Goal: Task Accomplishment & Management: Manage account settings

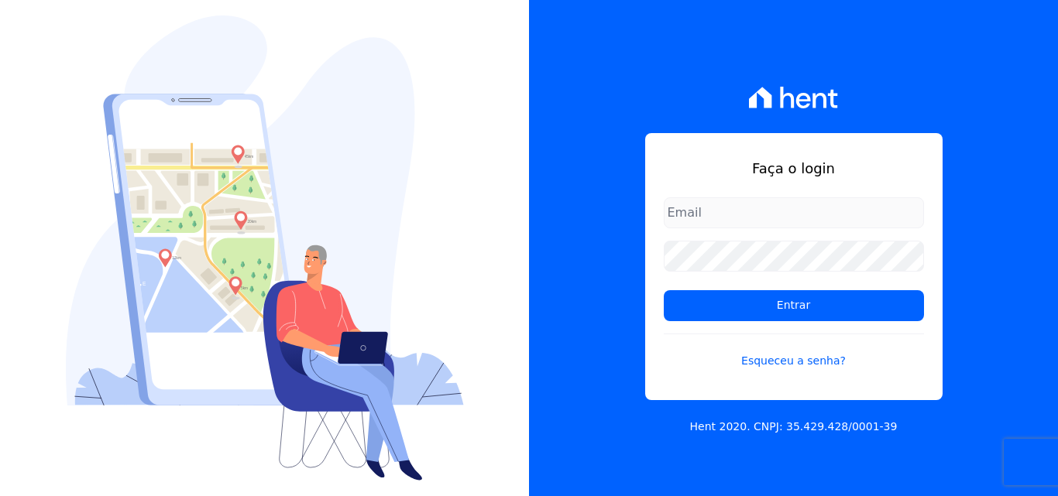
type input "manoela.domingues@lbfengenharia.com.br"
click at [577, 103] on div "Faça o login manoela.domingues@lbfengenharia.com.br Entrar Esqueceu a senha? He…" at bounding box center [793, 248] width 529 height 496
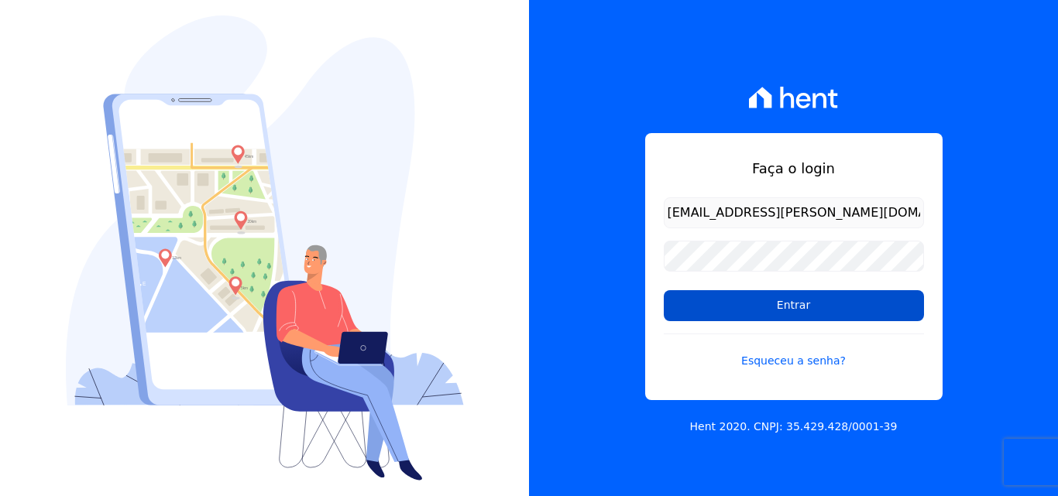
click at [722, 312] on input "Entrar" at bounding box center [794, 305] width 260 height 31
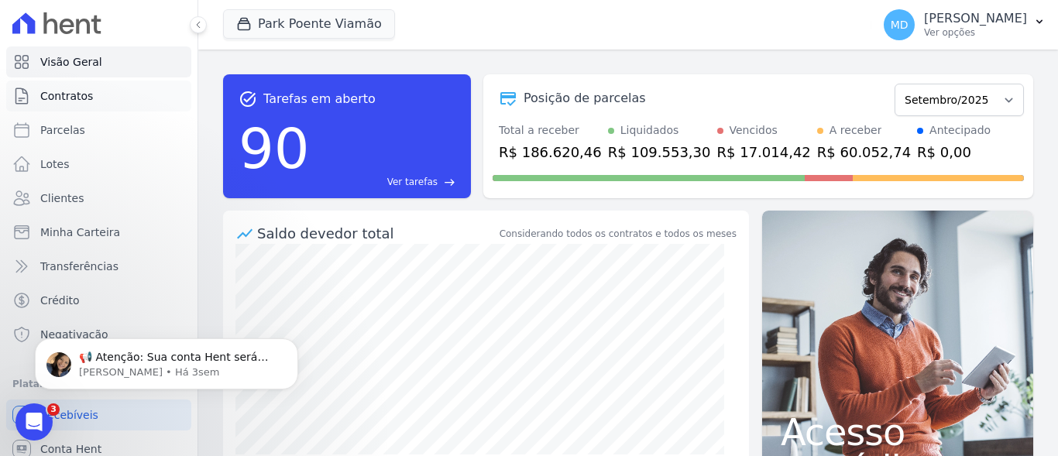
click at [87, 105] on link "Contratos" at bounding box center [98, 96] width 185 height 31
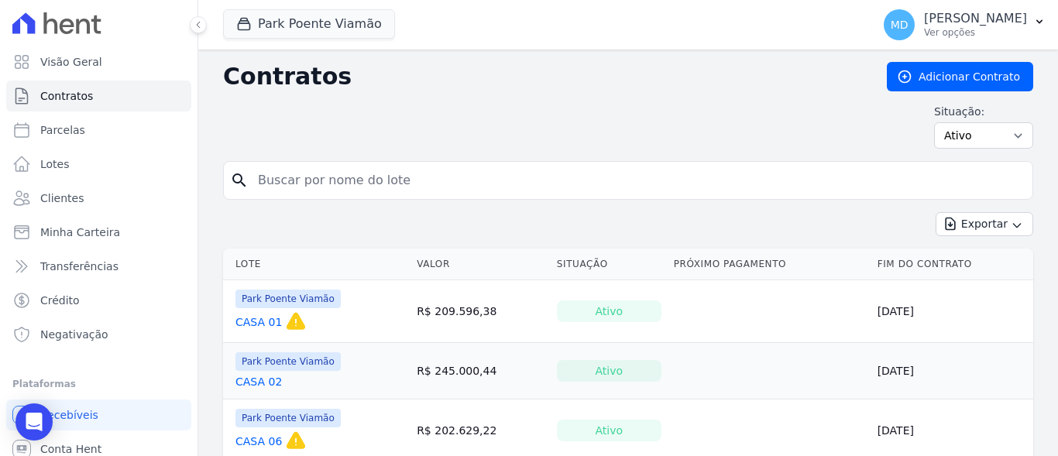
click at [372, 181] on input "search" at bounding box center [637, 180] width 777 height 31
type input "casa 1"
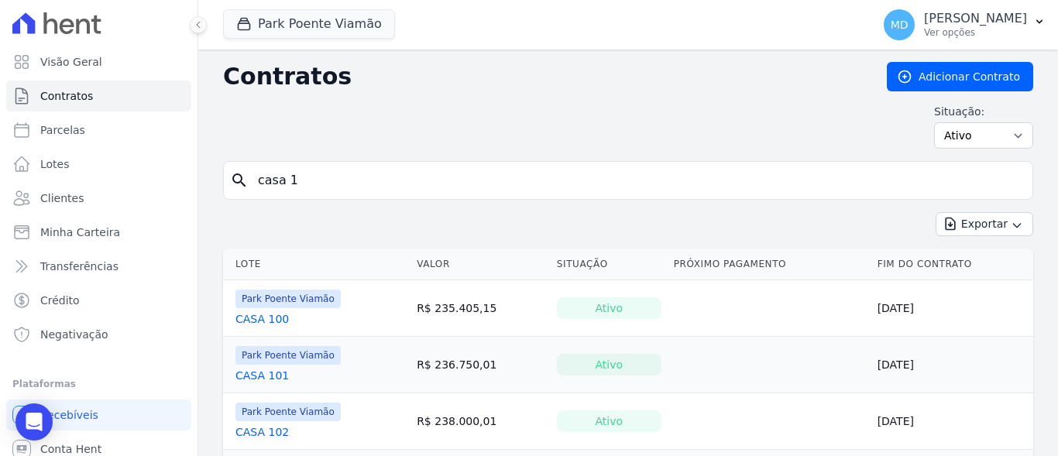
drag, startPoint x: 283, startPoint y: 179, endPoint x: 299, endPoint y: 208, distance: 32.6
click at [285, 180] on input "casa 1" at bounding box center [637, 180] width 777 height 31
click at [823, 174] on input "casa 01" at bounding box center [637, 180] width 777 height 31
type input "casa 01"
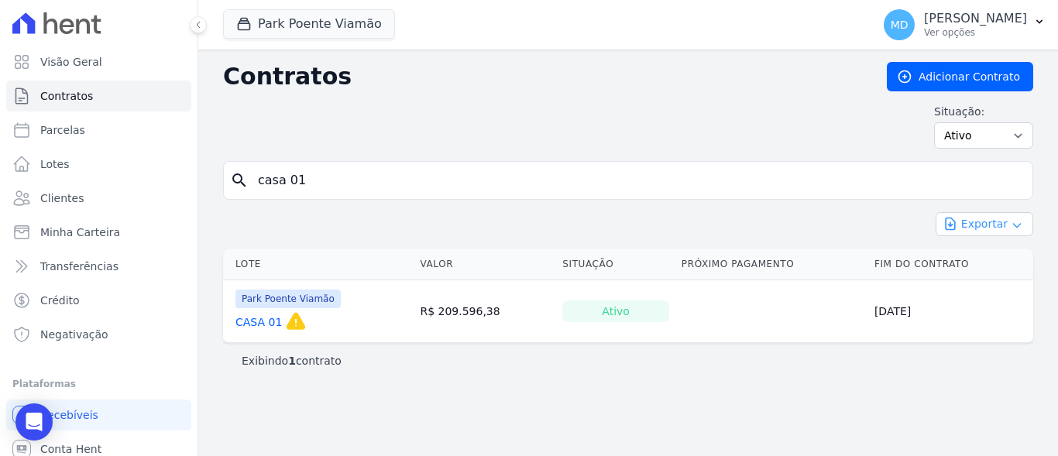
click at [984, 221] on button "Exportar" at bounding box center [984, 224] width 98 height 24
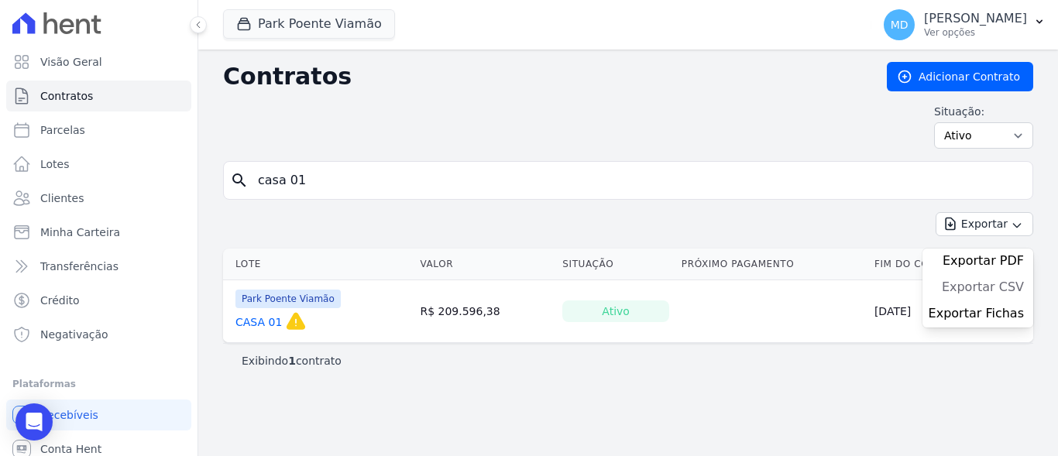
click at [986, 284] on span "Exportar CSV" at bounding box center [983, 287] width 82 height 15
click at [87, 192] on link "Clientes" at bounding box center [98, 198] width 185 height 31
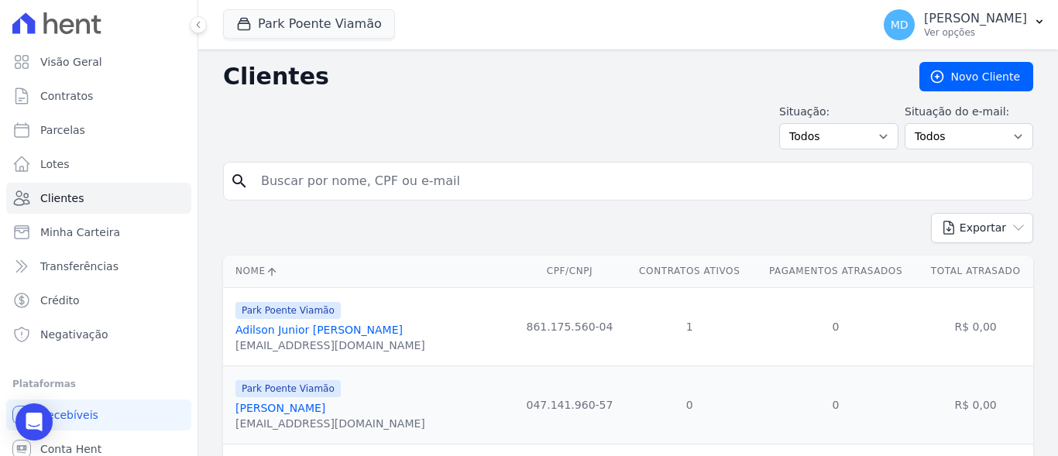
click at [283, 183] on input "search" at bounding box center [639, 181] width 774 height 31
click at [293, 326] on link "Adilson Junior Nunes De Mello" at bounding box center [318, 330] width 167 height 12
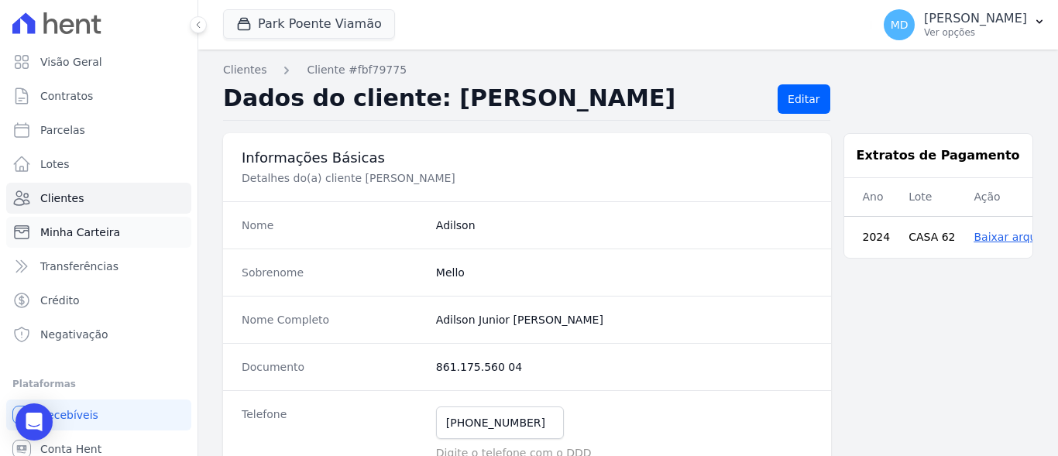
click at [107, 239] on span "Minha Carteira" at bounding box center [80, 232] width 80 height 15
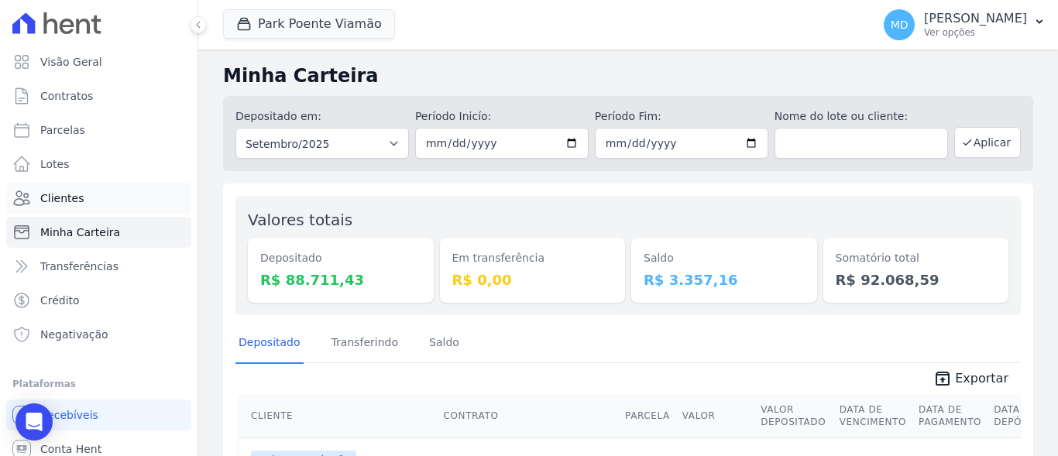
click at [91, 211] on link "Clientes" at bounding box center [98, 198] width 185 height 31
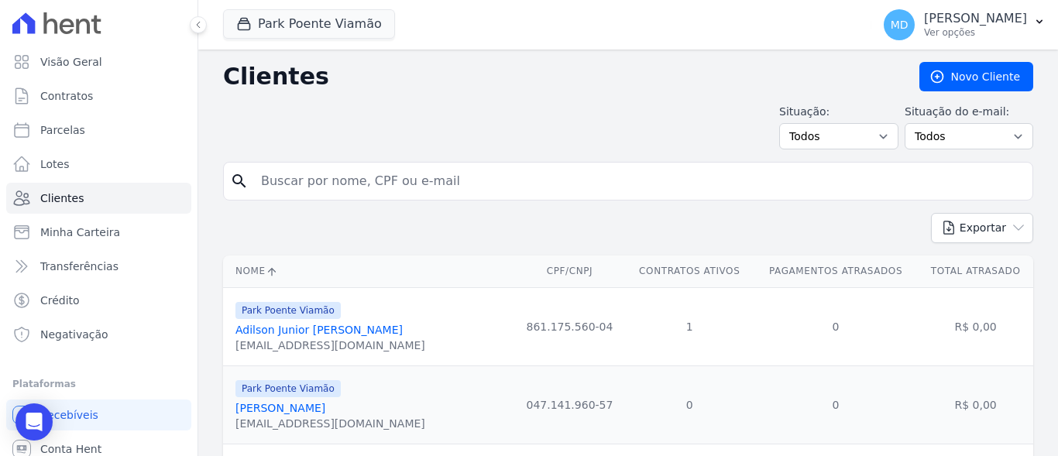
click at [305, 329] on link "Adilson Junior Nunes De Mello" at bounding box center [318, 330] width 167 height 12
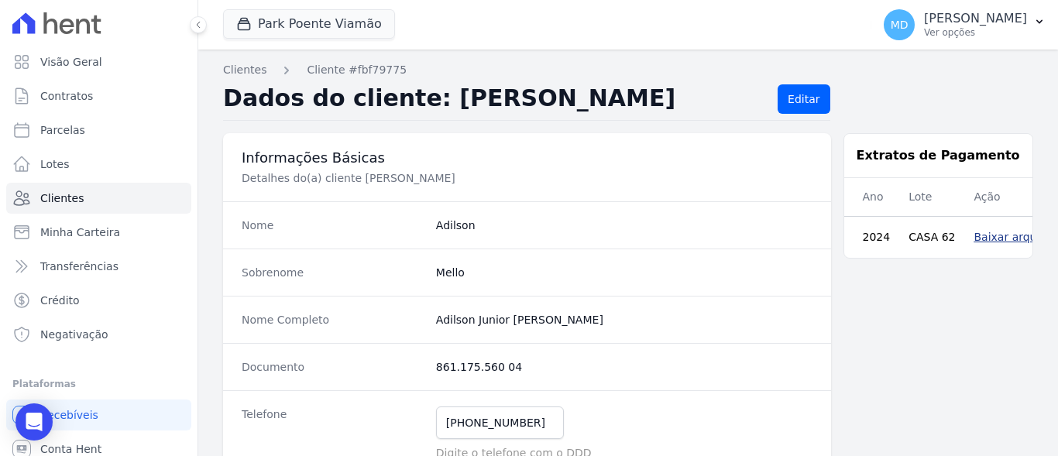
click at [983, 239] on link "Baixar arquivo" at bounding box center [1012, 237] width 79 height 12
click at [67, 237] on span "Minha Carteira" at bounding box center [80, 232] width 80 height 15
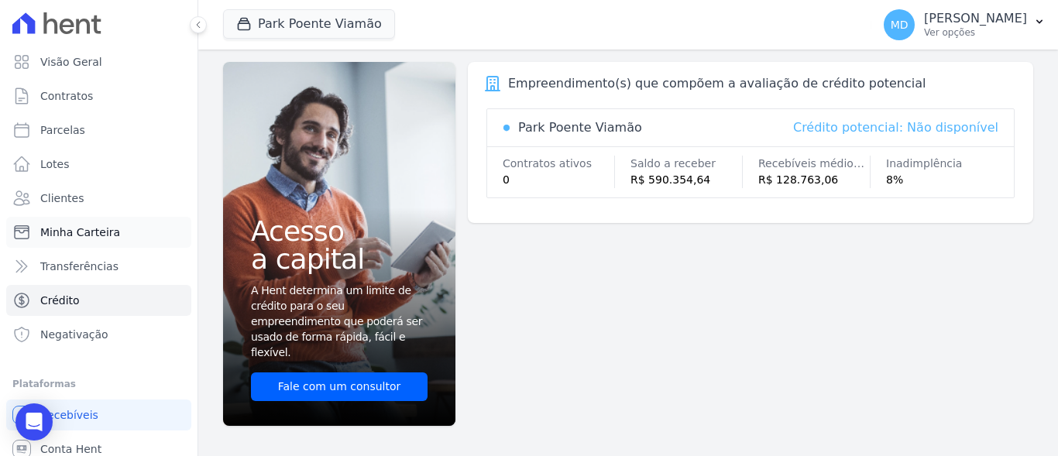
click at [96, 234] on span "Minha Carteira" at bounding box center [80, 232] width 80 height 15
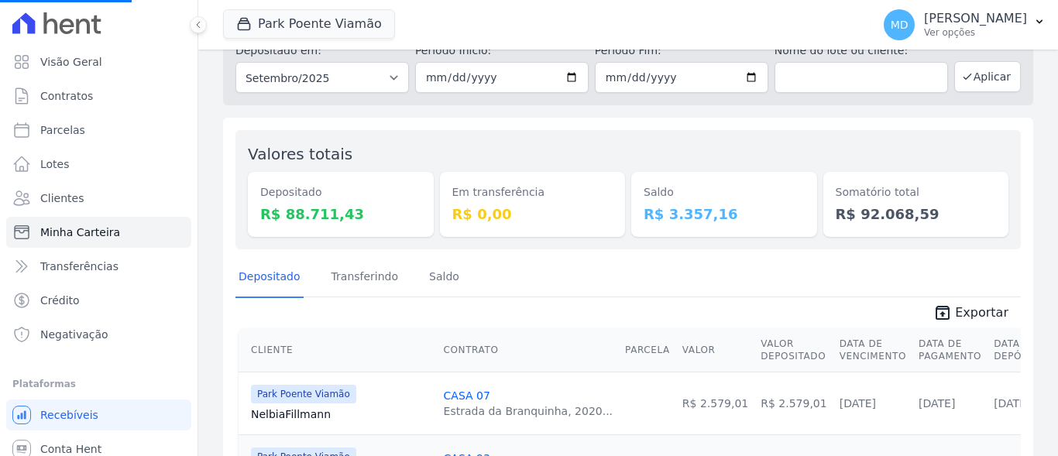
scroll to position [155, 0]
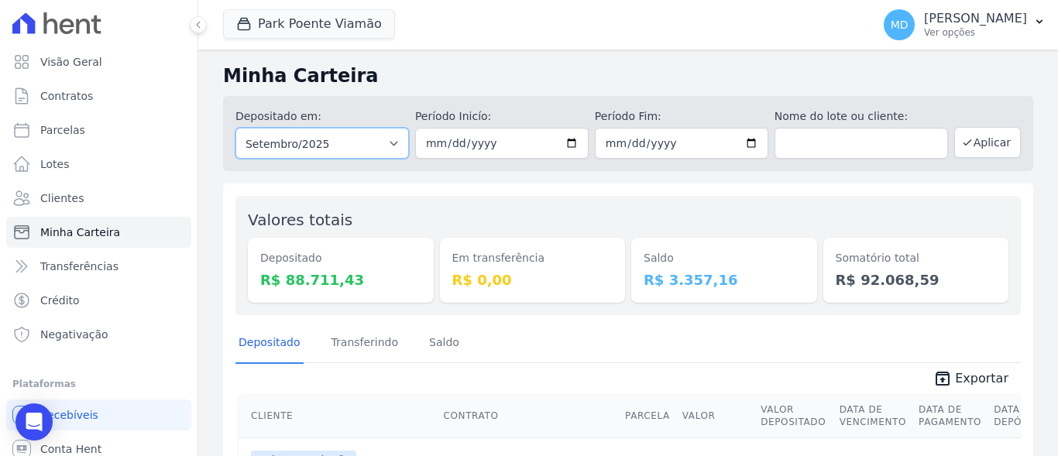
click at [396, 144] on select "Todos os meses Novembro/2022 Dezembro/2022 Janeiro/2023 Fevereiro/2023 Março/20…" at bounding box center [321, 143] width 173 height 31
select select "all"
click at [235, 128] on select "Todos os meses Novembro/2022 Dezembro/2022 Janeiro/2023 Fevereiro/2023 Março/20…" at bounding box center [321, 143] width 173 height 31
click at [564, 144] on input "date" at bounding box center [501, 143] width 173 height 31
click at [568, 143] on input "date" at bounding box center [501, 143] width 173 height 31
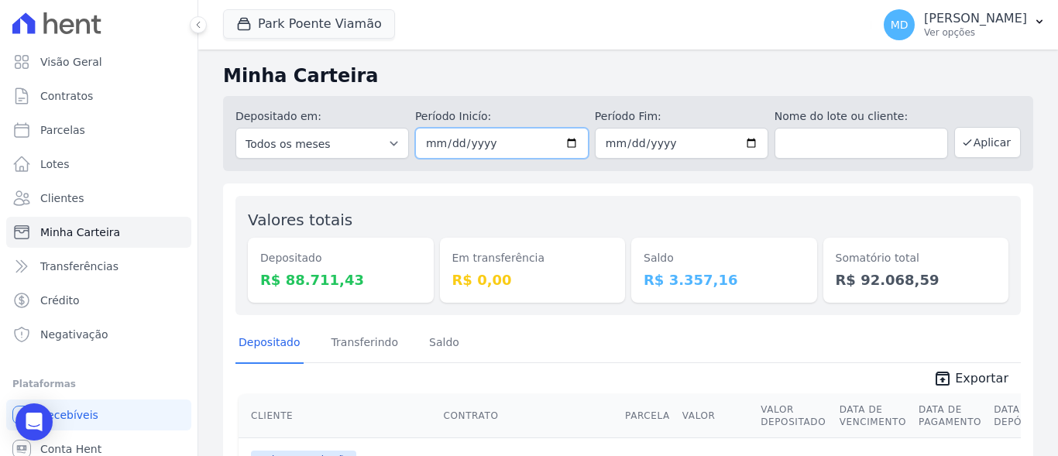
type input "2020-02-24"
click at [743, 142] on input "date" at bounding box center [681, 143] width 173 height 31
type input "2037-10-24"
click at [797, 143] on input "text" at bounding box center [860, 143] width 173 height 31
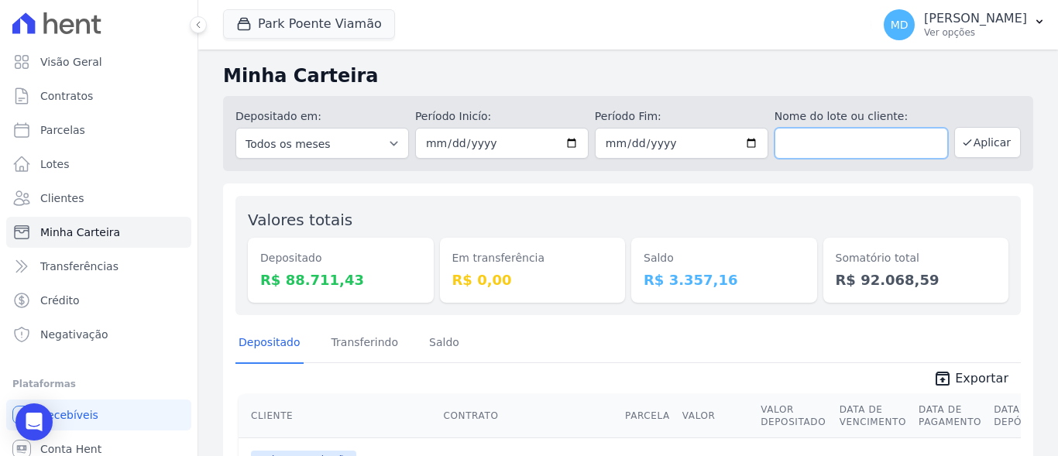
click at [797, 143] on input "text" at bounding box center [860, 143] width 173 height 31
type input "01"
click at [977, 145] on button "Aplicar" at bounding box center [987, 142] width 67 height 31
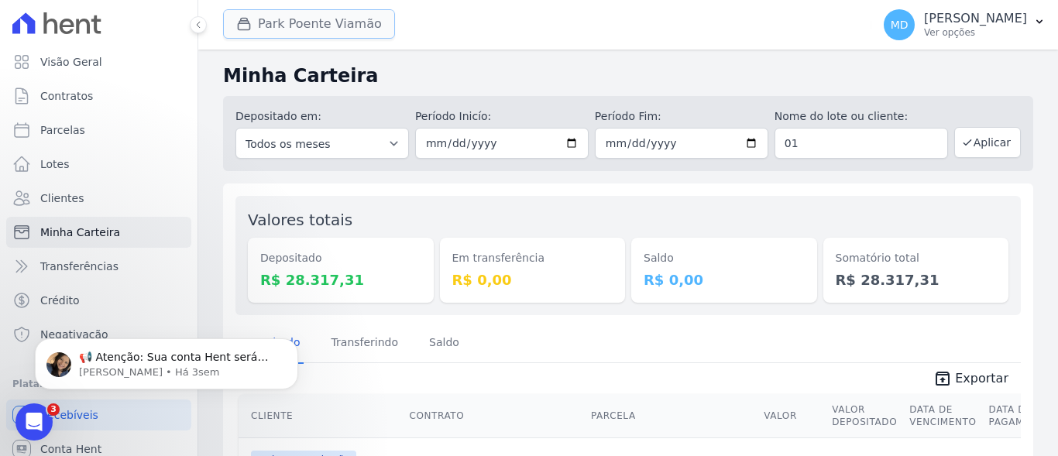
click at [354, 21] on button "Park Poente Viamão" at bounding box center [309, 23] width 172 height 29
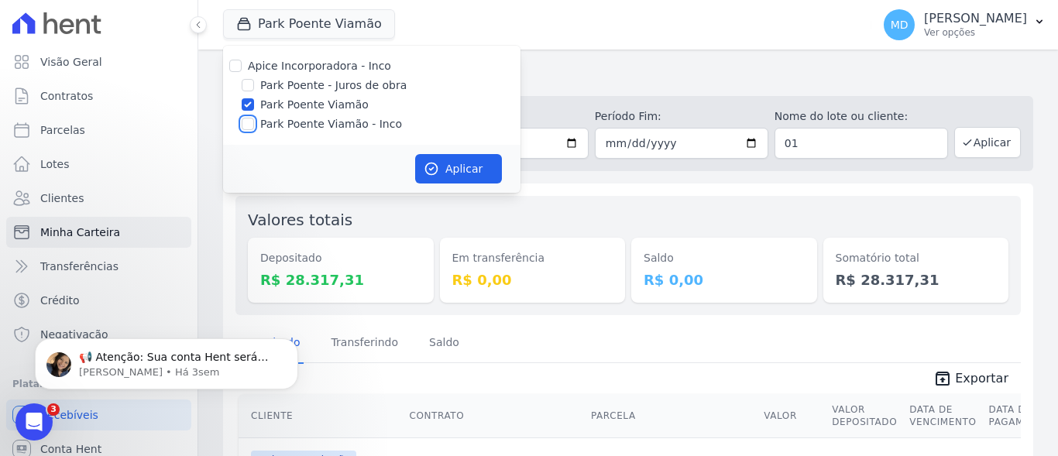
click at [245, 125] on input "Park Poente Viamão - Inco" at bounding box center [248, 124] width 12 height 12
checkbox input "true"
click at [472, 166] on button "Aplicar" at bounding box center [458, 168] width 87 height 29
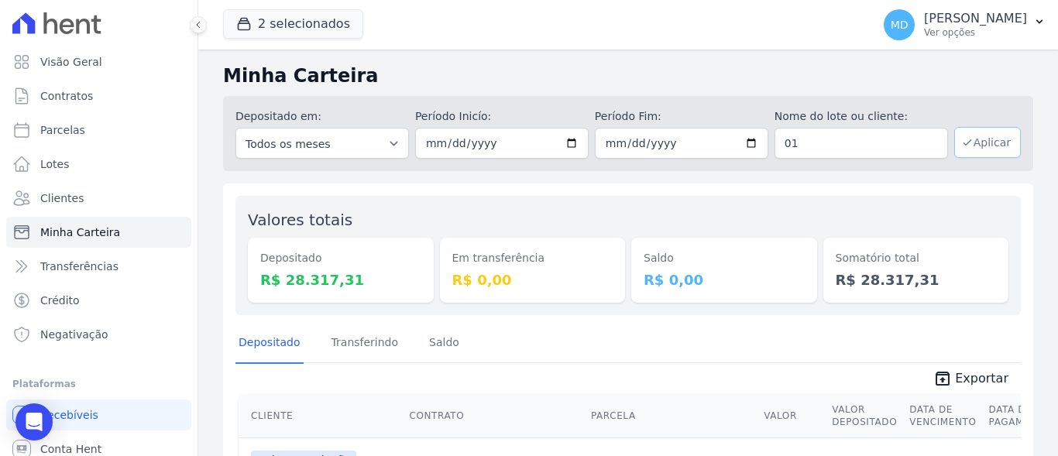
click at [965, 142] on button "Aplicar" at bounding box center [987, 142] width 67 height 31
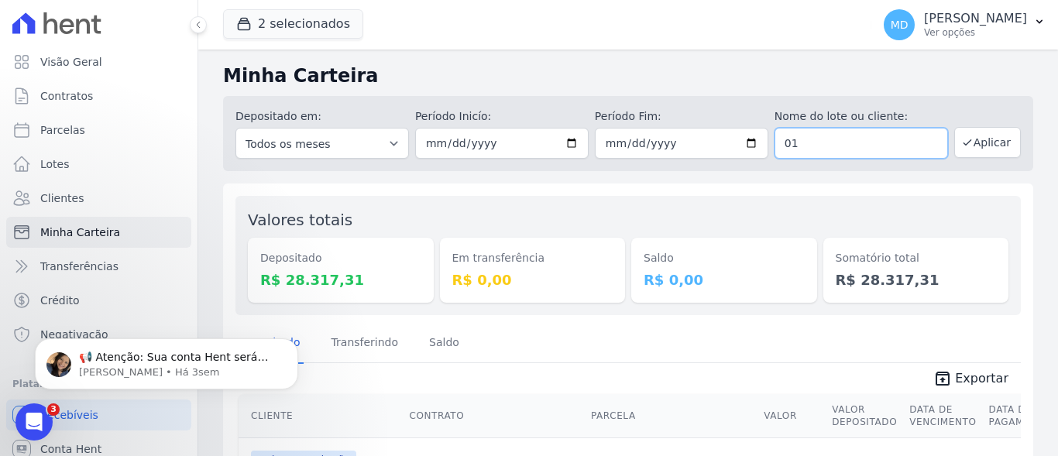
click at [800, 141] on input "01" at bounding box center [860, 143] width 173 height 31
type input "0"
type input "casa 01"
click at [986, 149] on button "Aplicar" at bounding box center [987, 142] width 67 height 31
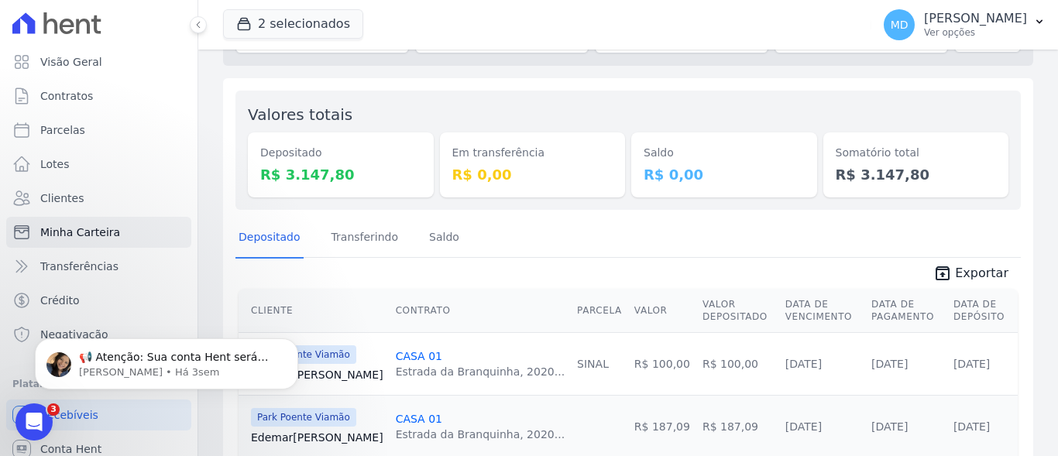
scroll to position [232, 0]
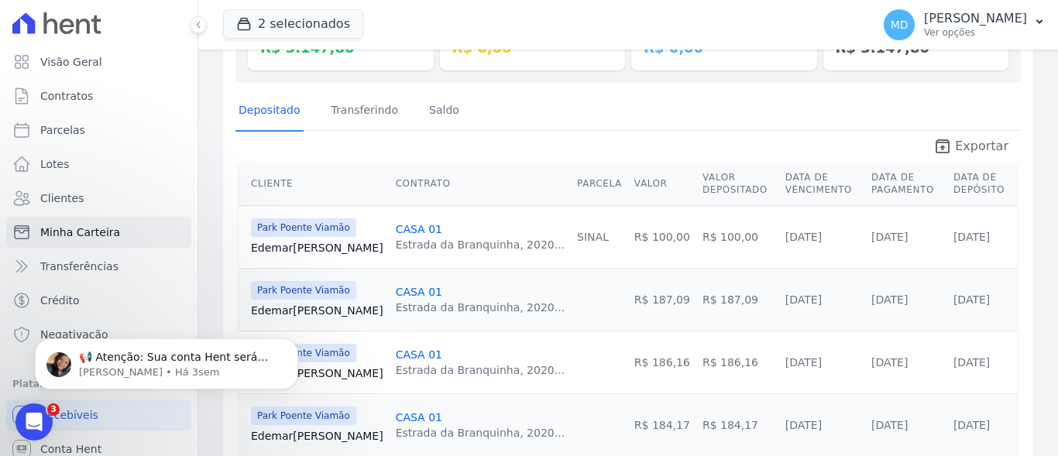
click at [989, 145] on span "Exportar" at bounding box center [981, 146] width 53 height 19
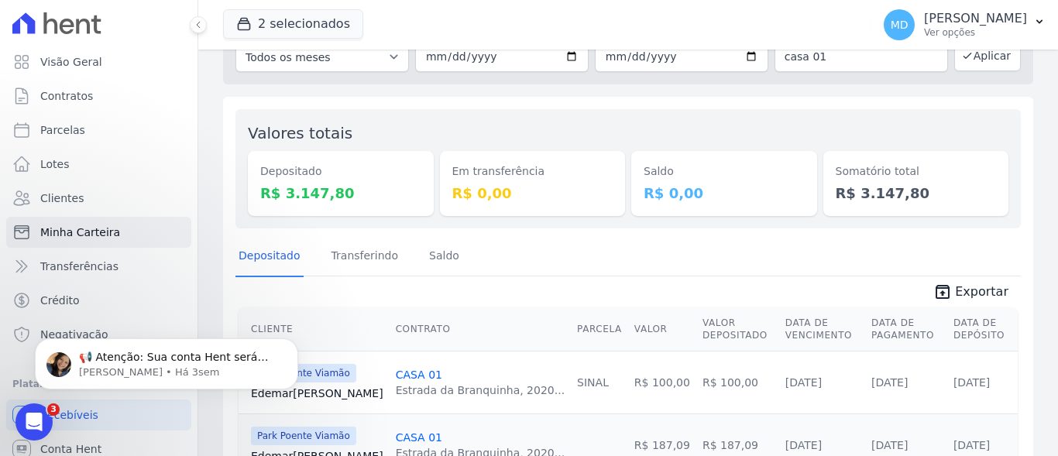
scroll to position [0, 0]
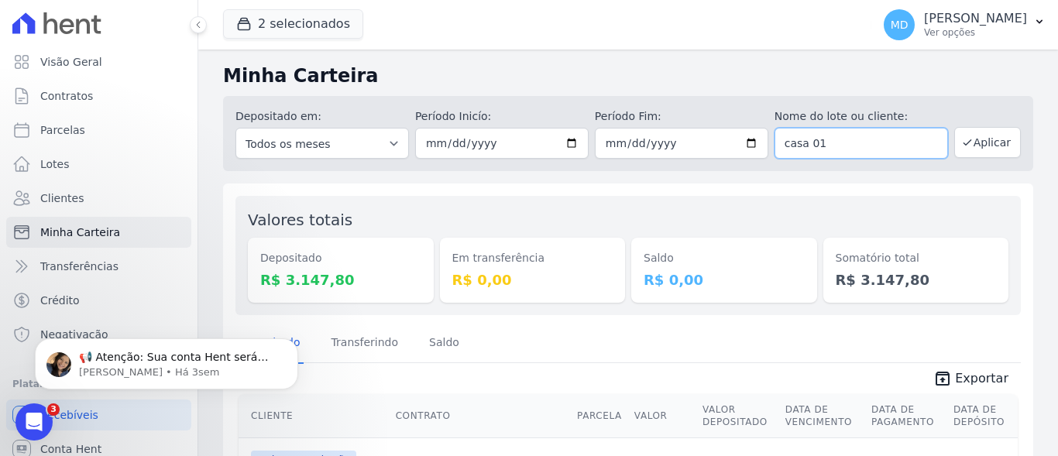
click at [819, 146] on input "casa 01" at bounding box center [860, 143] width 173 height 31
type input "casa 03"
click at [990, 142] on button "Aplicar" at bounding box center [987, 142] width 67 height 31
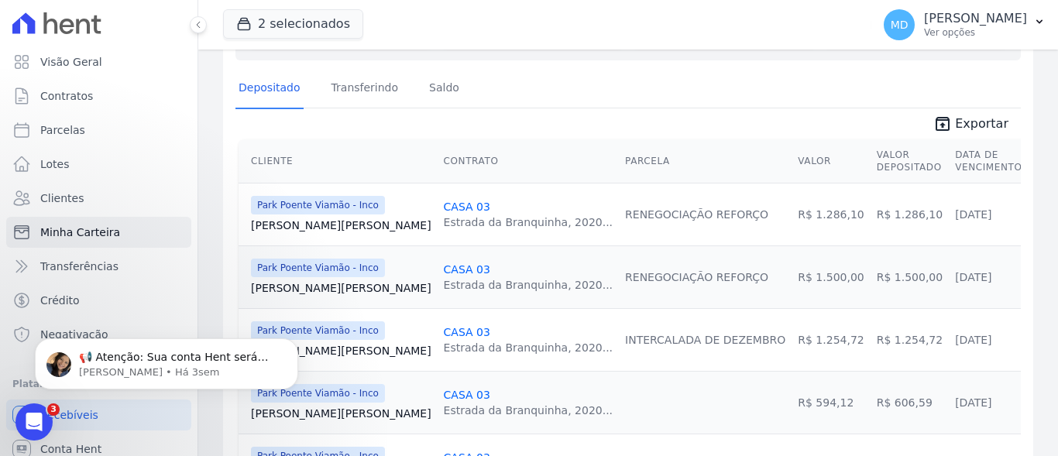
scroll to position [232, 0]
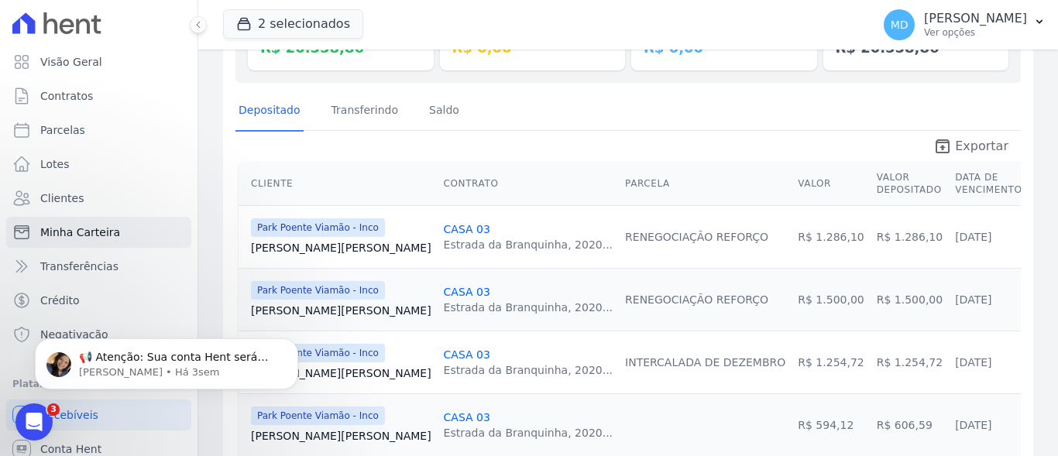
click at [969, 144] on span "Exportar" at bounding box center [981, 146] width 53 height 19
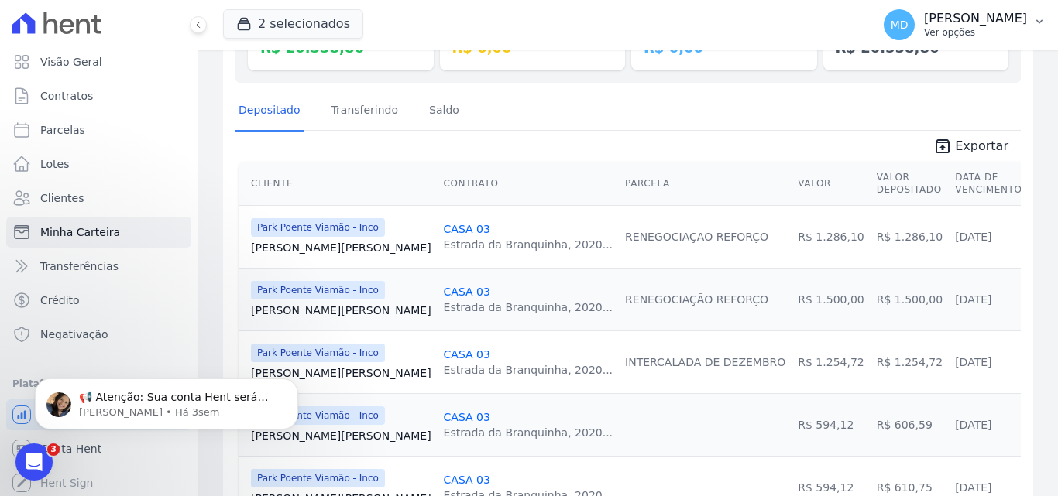
click at [936, 26] on p "Ver opções" at bounding box center [975, 32] width 103 height 12
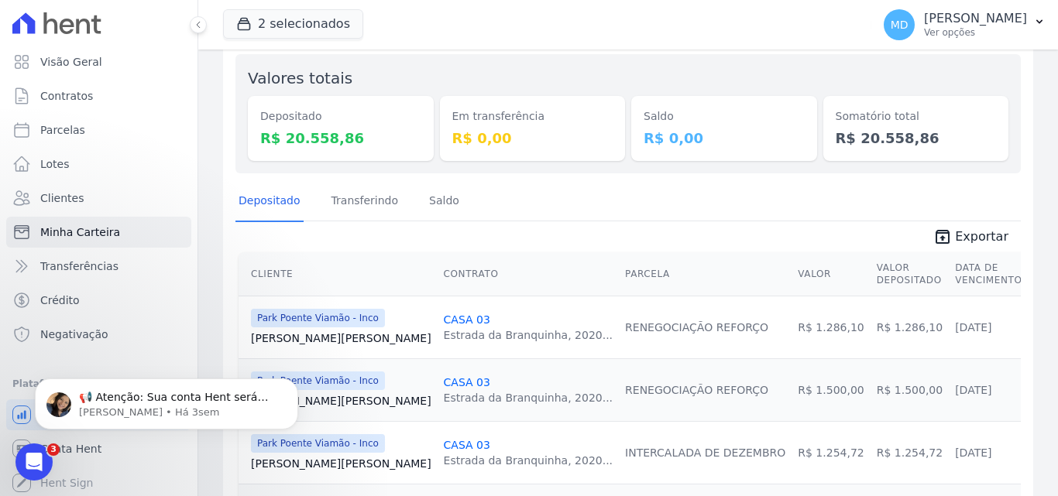
scroll to position [0, 0]
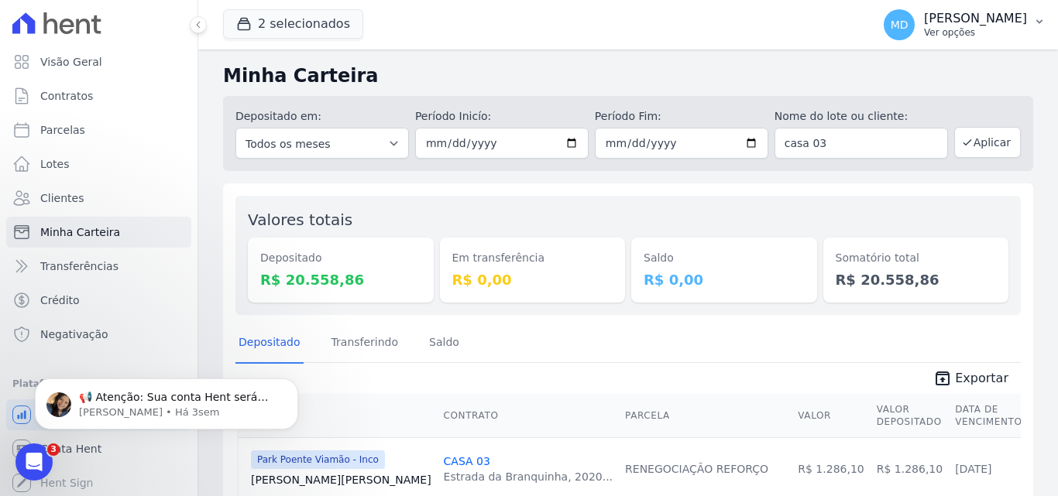
click at [986, 26] on p "Ver opções" at bounding box center [975, 32] width 103 height 12
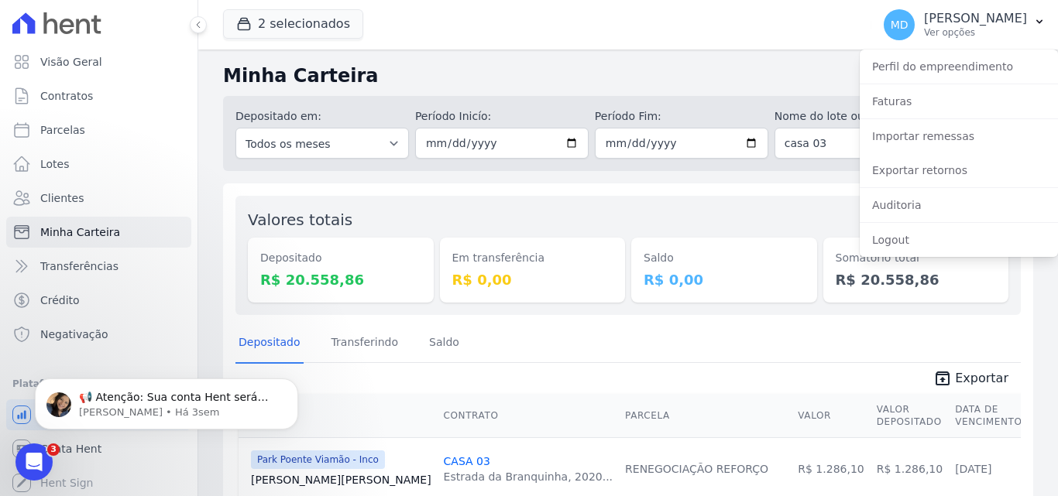
click at [814, 39] on div "2 selecionados Apice Incorporadora - Inco Park Poente - Juros de obra Park Poen…" at bounding box center [544, 24] width 642 height 51
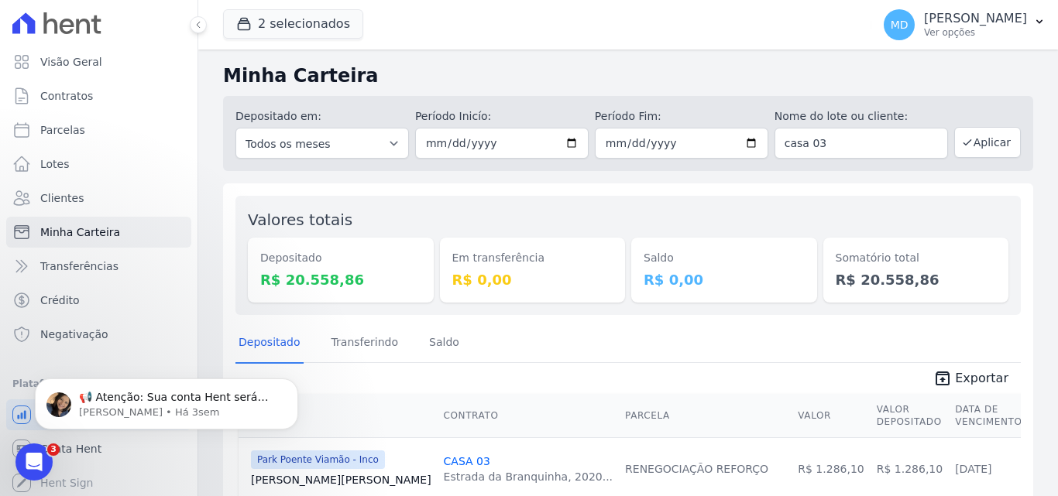
click at [451, 76] on h2 "Minha Carteira" at bounding box center [628, 76] width 810 height 28
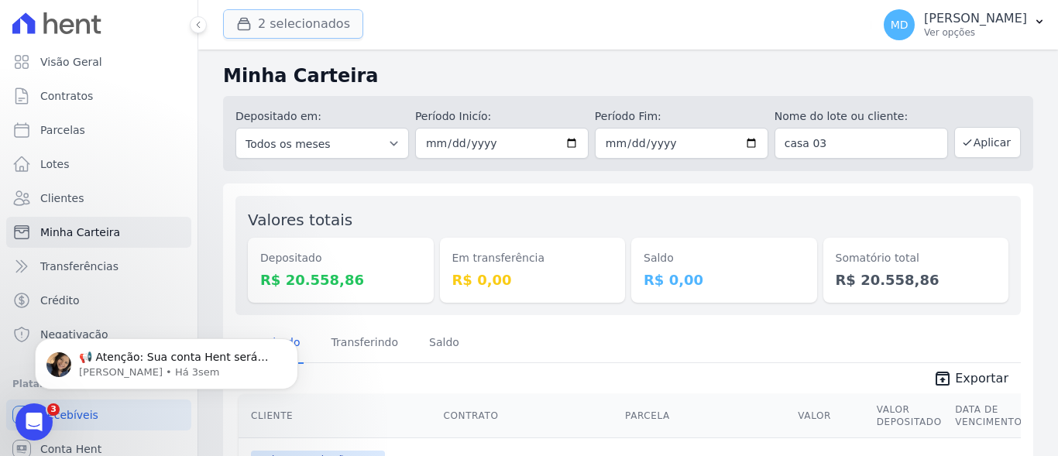
click at [305, 26] on button "2 selecionados" at bounding box center [293, 23] width 140 height 29
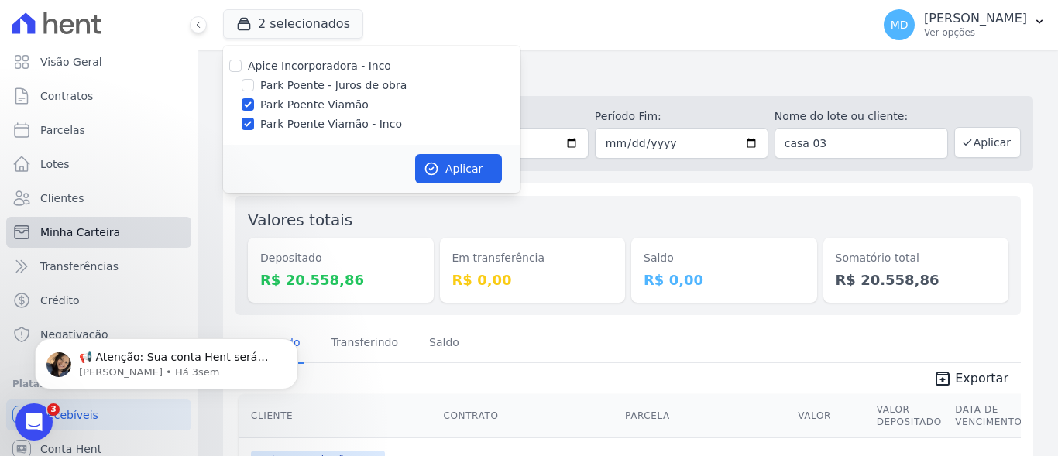
click at [98, 230] on span "Minha Carteira" at bounding box center [80, 232] width 80 height 15
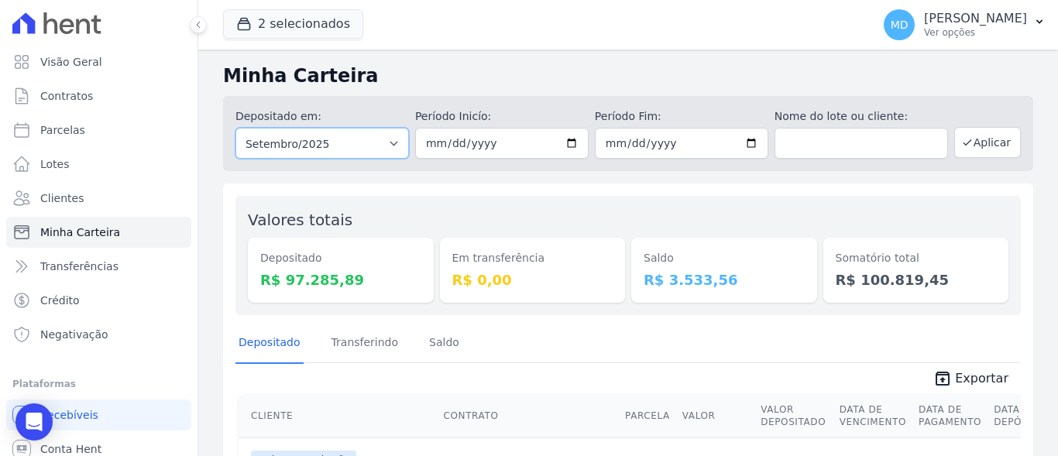
click at [389, 142] on select "Todos os meses Novembro/2022 Dezembro/2022 Janeiro/2023 Fevereiro/2023 Março/20…" at bounding box center [321, 143] width 173 height 31
select select "all"
click at [235, 128] on select "Todos os meses Novembro/2022 Dezembro/2022 Janeiro/2023 Fevereiro/2023 Março/20…" at bounding box center [321, 143] width 173 height 31
click at [567, 147] on input "date" at bounding box center [501, 143] width 173 height 31
type input "[DATE]"
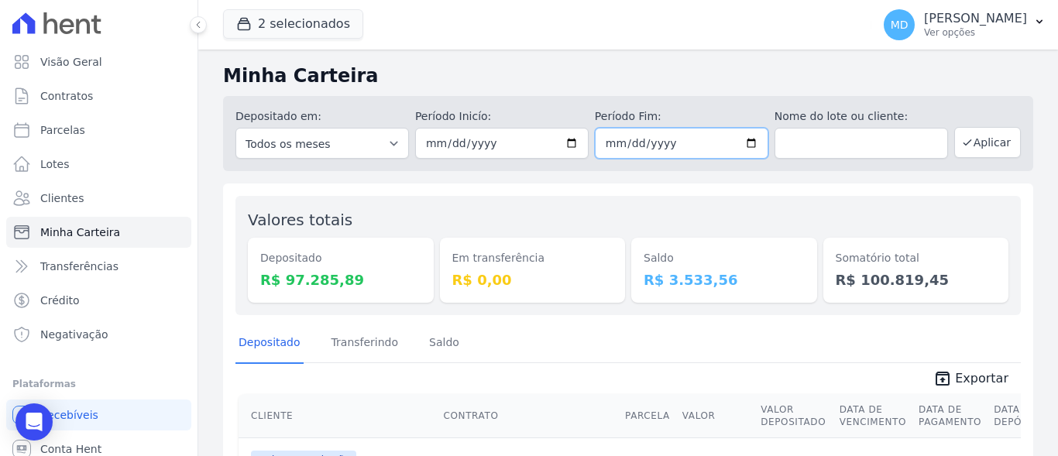
click at [745, 139] on input "date" at bounding box center [681, 143] width 173 height 31
type input "[DATE]"
click at [791, 215] on div "Saldo R$ 3.533,56" at bounding box center [724, 255] width 186 height 94
click at [847, 145] on input "text" at bounding box center [860, 143] width 173 height 31
type input "casa 13"
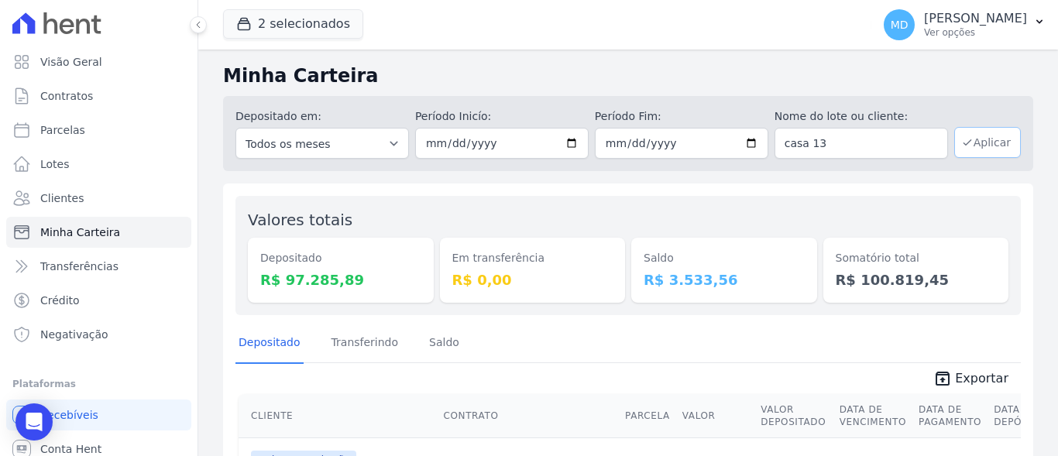
click at [984, 142] on button "Aplicar" at bounding box center [987, 142] width 67 height 31
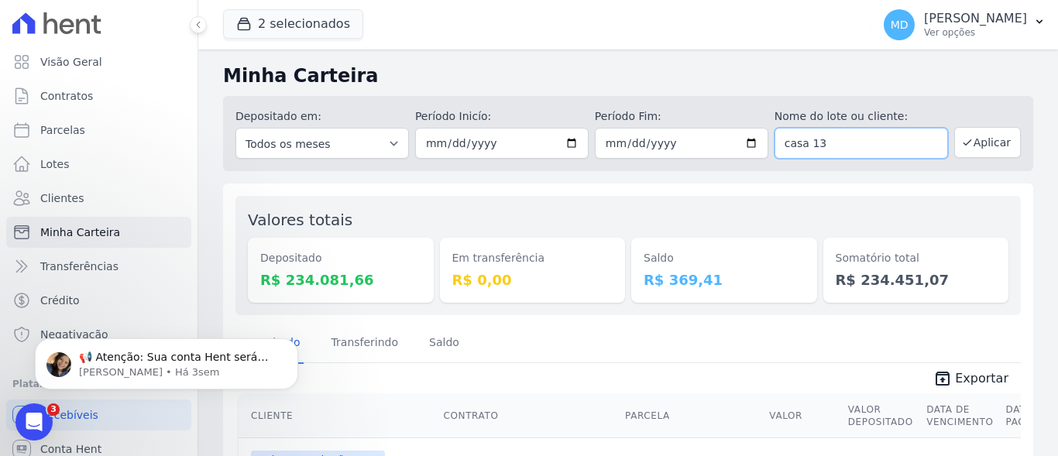
click at [801, 146] on input "casa 13" at bounding box center [860, 143] width 173 height 31
type input "casa 013"
click at [989, 146] on button "Aplicar" at bounding box center [987, 142] width 67 height 31
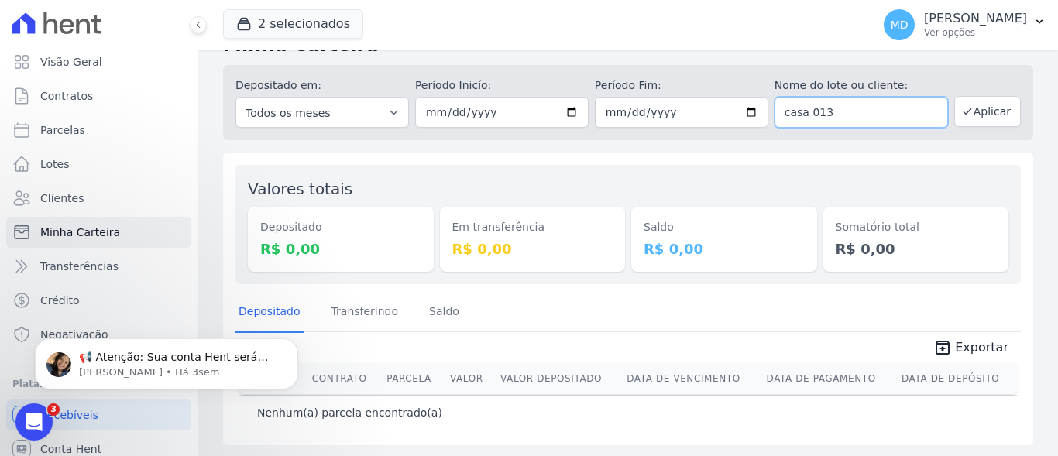
click at [808, 115] on input "casa 013" at bounding box center [860, 112] width 173 height 31
type input "c"
click at [800, 111] on input "text" at bounding box center [860, 112] width 173 height 31
type input "edemar"
click at [986, 102] on button "Aplicar" at bounding box center [987, 111] width 67 height 31
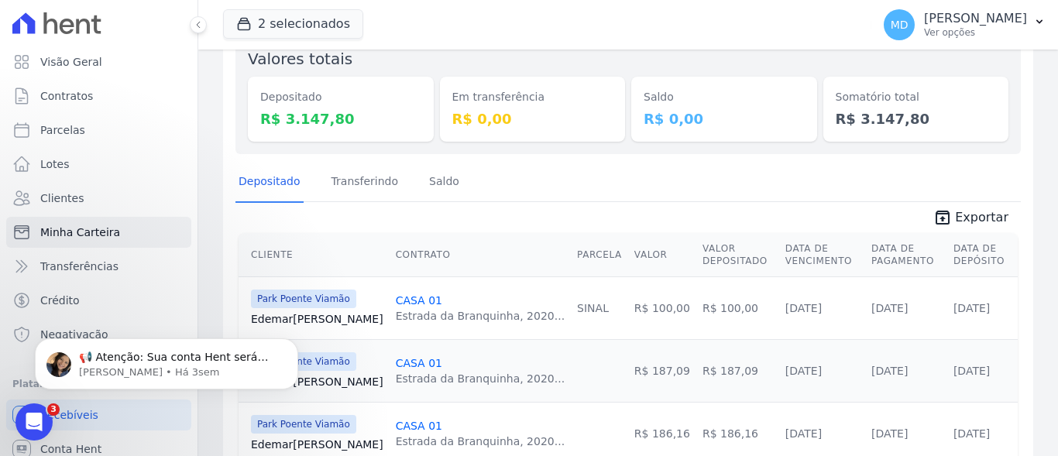
scroll to position [155, 0]
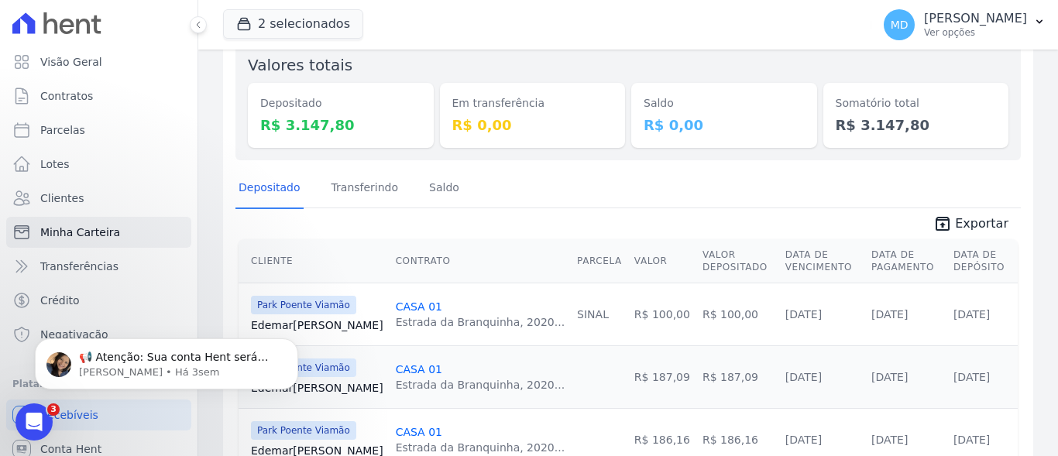
drag, startPoint x: 904, startPoint y: 128, endPoint x: 832, endPoint y: 129, distance: 72.8
click at [835, 129] on dd "R$ 3.147,80" at bounding box center [915, 125] width 161 height 21
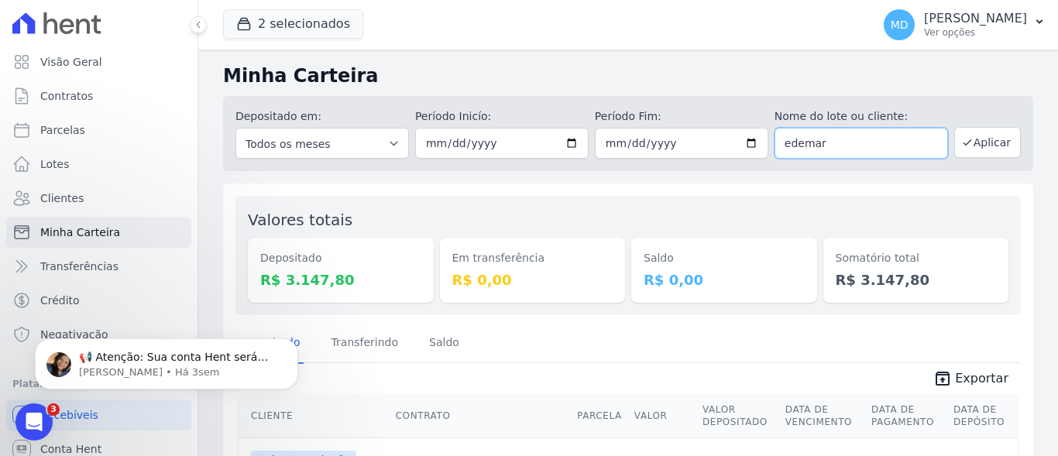
drag, startPoint x: 811, startPoint y: 147, endPoint x: 756, endPoint y: 153, distance: 56.0
click at [756, 153] on div "Depositado em: Todos os meses Novembro/2022 Dezembro/2022 Janeiro/2023 Fevereir…" at bounding box center [628, 133] width 810 height 75
type input "r"
type input "[PERSON_NAME] [PERSON_NAME]"
click at [969, 145] on button "Aplicar" at bounding box center [987, 142] width 67 height 31
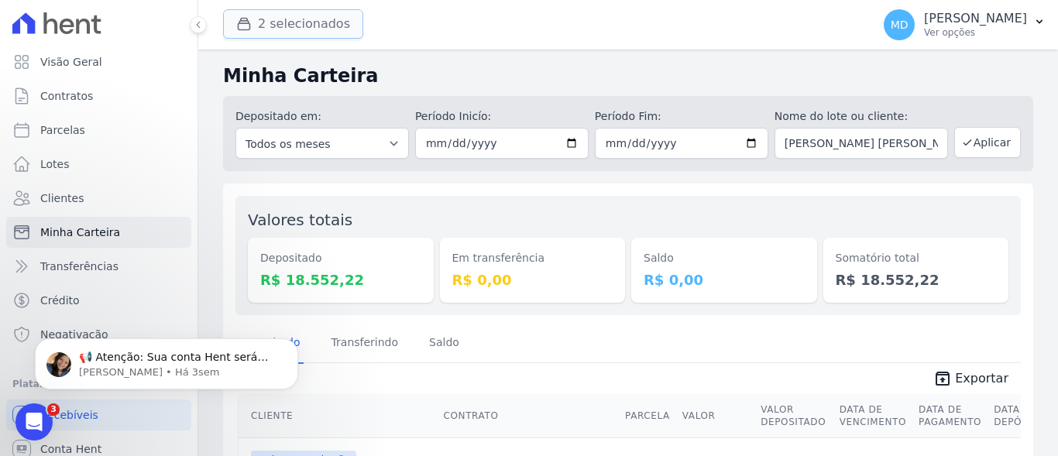
click at [334, 23] on button "2 selecionados" at bounding box center [293, 23] width 140 height 29
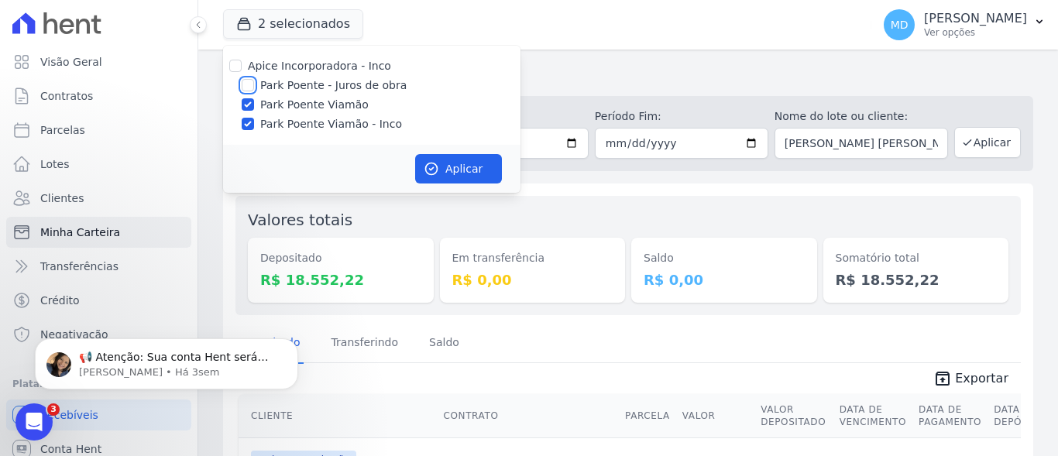
click at [249, 83] on input "Park Poente - Juros de obra" at bounding box center [248, 85] width 12 height 12
checkbox input "true"
click at [452, 172] on button "Aplicar" at bounding box center [458, 168] width 87 height 29
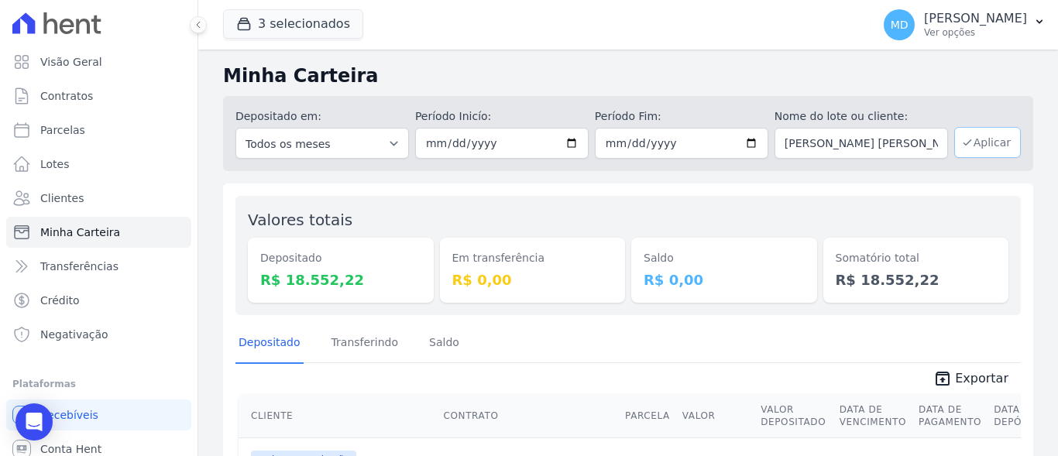
click at [979, 146] on button "Aplicar" at bounding box center [987, 142] width 67 height 31
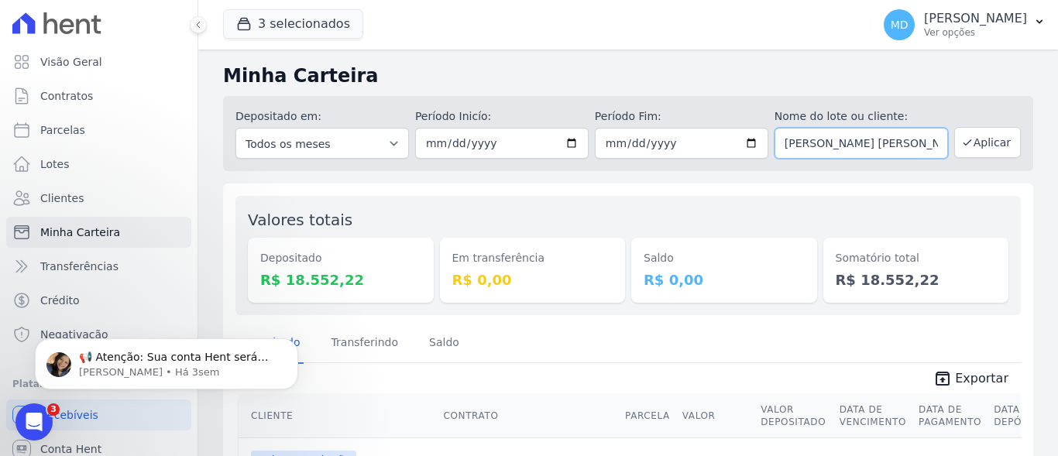
click at [880, 150] on input "Anderson Fagundes" at bounding box center [860, 143] width 173 height 31
type input "A"
click at [986, 145] on button "Aplicar" at bounding box center [987, 142] width 67 height 31
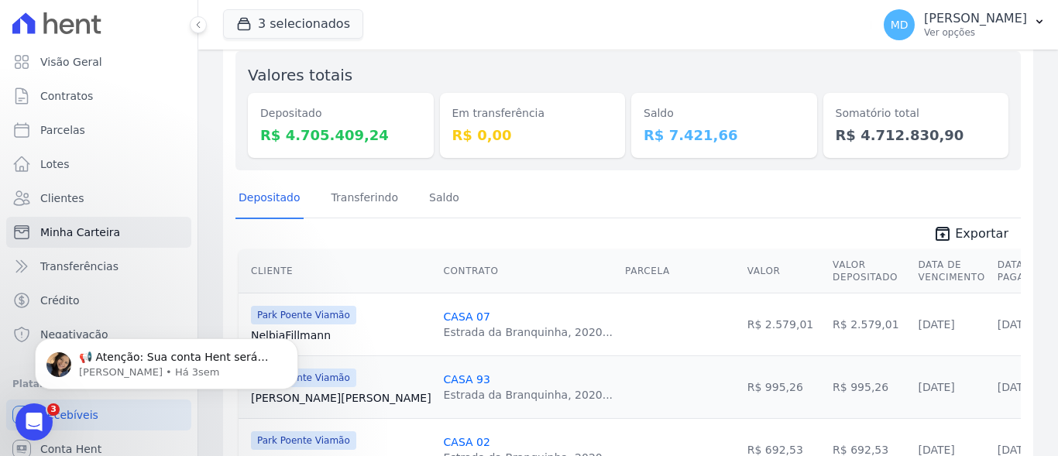
scroll to position [155, 0]
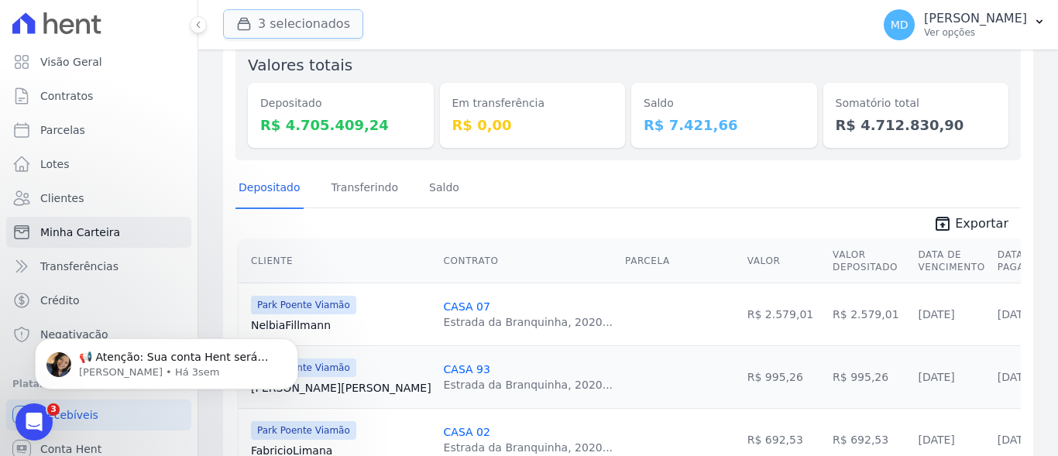
click at [313, 29] on button "3 selecionados" at bounding box center [293, 23] width 140 height 29
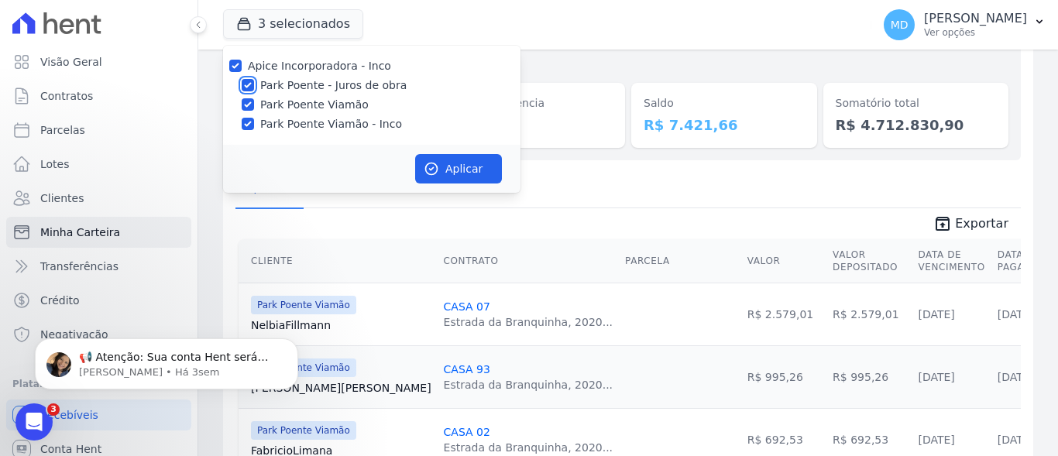
click at [251, 87] on input "Park Poente - Juros de obra" at bounding box center [248, 85] width 12 height 12
checkbox input "false"
click at [458, 177] on button "Aplicar" at bounding box center [458, 168] width 87 height 29
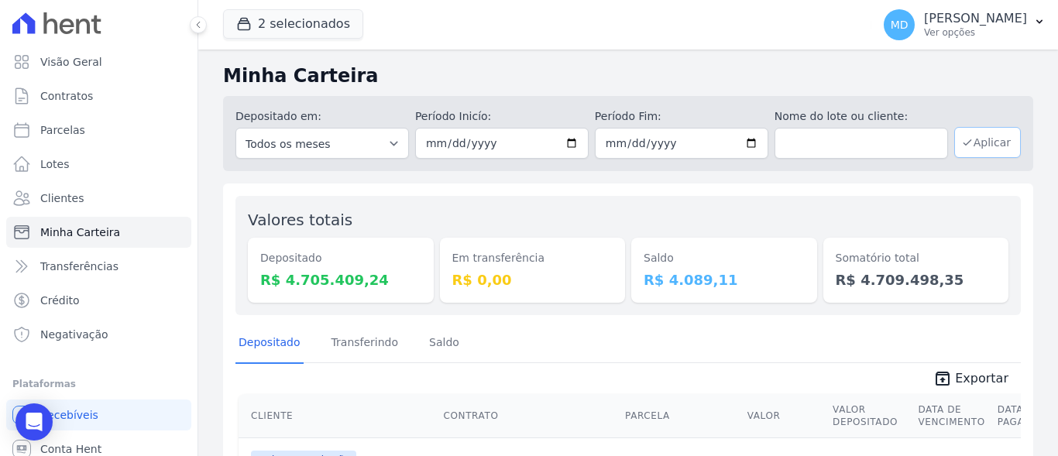
click at [988, 145] on button "Aplicar" at bounding box center [987, 142] width 67 height 31
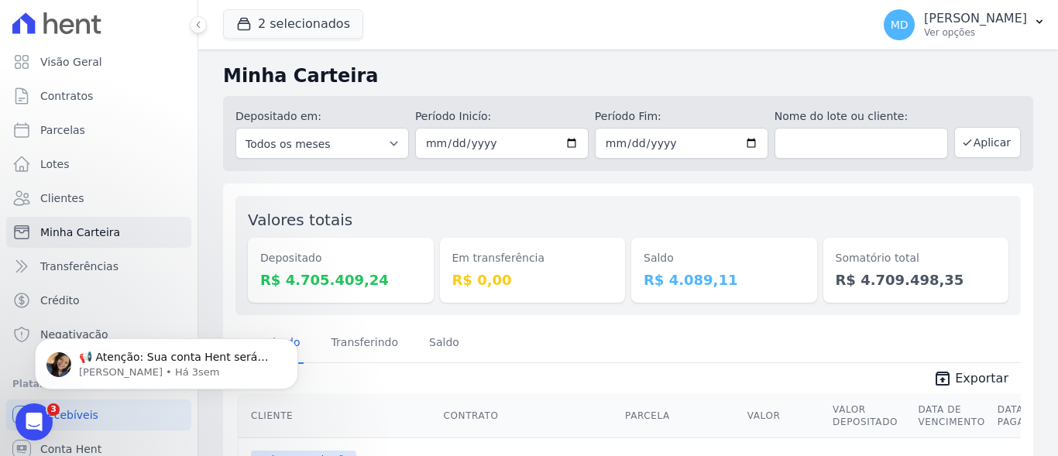
drag, startPoint x: 262, startPoint y: 281, endPoint x: 368, endPoint y: 280, distance: 106.1
click at [368, 280] on dd "R$ 4.705.409,24" at bounding box center [340, 279] width 161 height 21
drag, startPoint x: 712, startPoint y: 280, endPoint x: 640, endPoint y: 282, distance: 72.0
click at [643, 282] on dd "R$ 4.089,11" at bounding box center [723, 279] width 161 height 21
drag, startPoint x: 304, startPoint y: 280, endPoint x: 311, endPoint y: 279, distance: 7.8
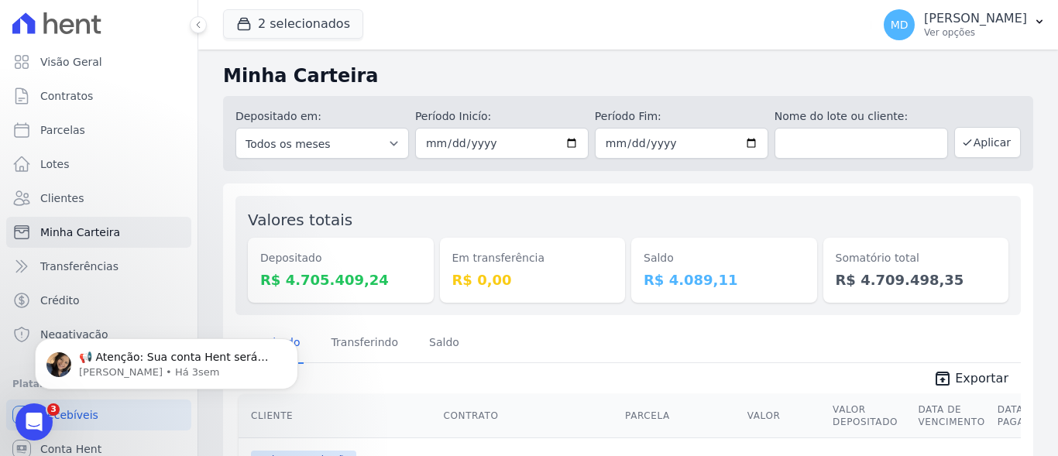
click at [311, 279] on dd "R$ 4.705.409,24" at bounding box center [340, 279] width 161 height 21
click at [307, 22] on button "2 selecionados" at bounding box center [293, 23] width 140 height 29
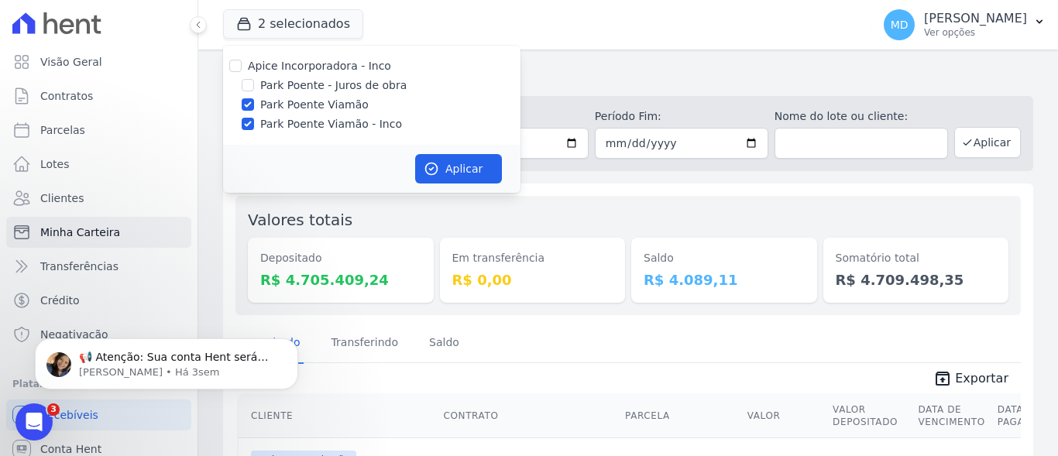
click at [250, 111] on div at bounding box center [248, 104] width 12 height 15
click at [248, 105] on input "Park Poente Viamão" at bounding box center [248, 104] width 12 height 12
checkbox input "false"
click at [245, 120] on input "Park Poente Viamão - Inco" at bounding box center [248, 124] width 12 height 12
checkbox input "false"
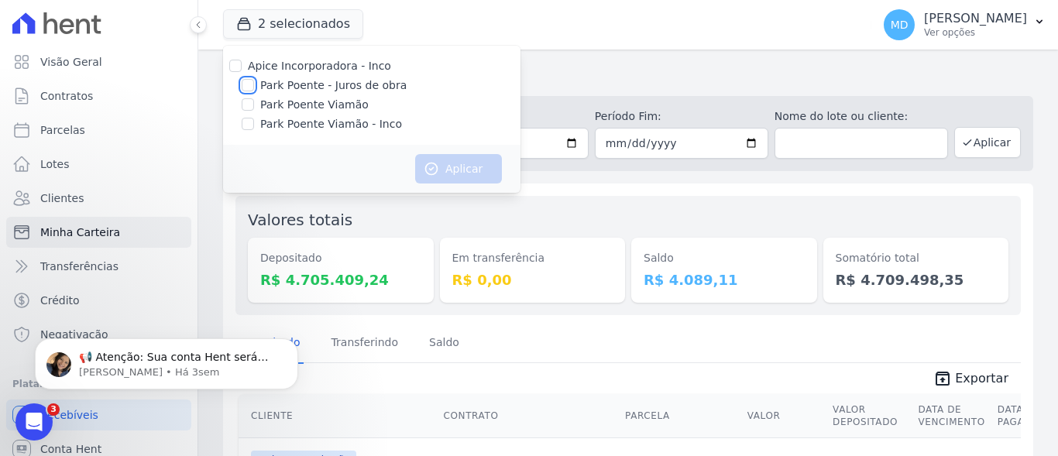
click at [250, 87] on input "Park Poente - Juros de obra" at bounding box center [248, 85] width 12 height 12
checkbox input "true"
click at [450, 172] on button "Aplicar" at bounding box center [458, 168] width 87 height 29
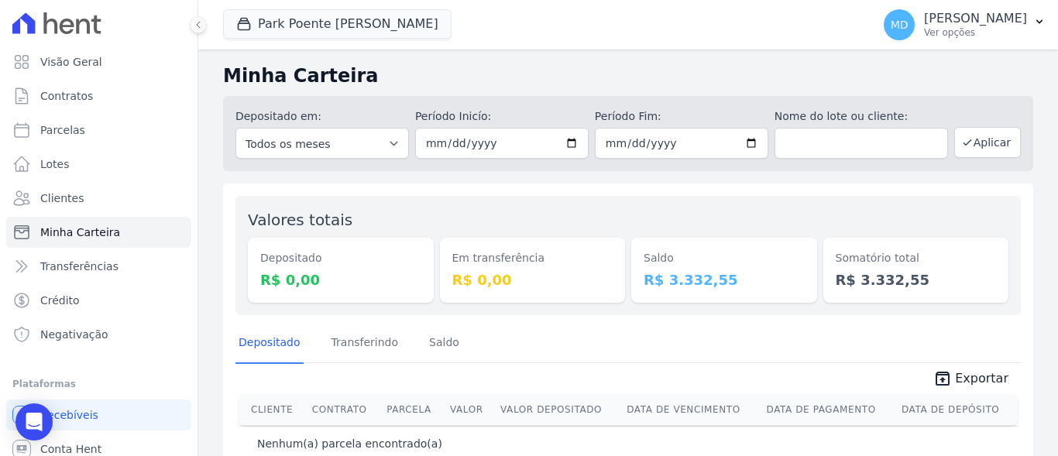
drag, startPoint x: 722, startPoint y: 285, endPoint x: 649, endPoint y: 279, distance: 73.0
click at [649, 279] on dd "R$ 3.332,55" at bounding box center [723, 279] width 161 height 21
click at [664, 326] on div "Depositado Transferindo Saldo" at bounding box center [627, 343] width 785 height 38
click at [931, 30] on p "Ver opções" at bounding box center [975, 32] width 103 height 12
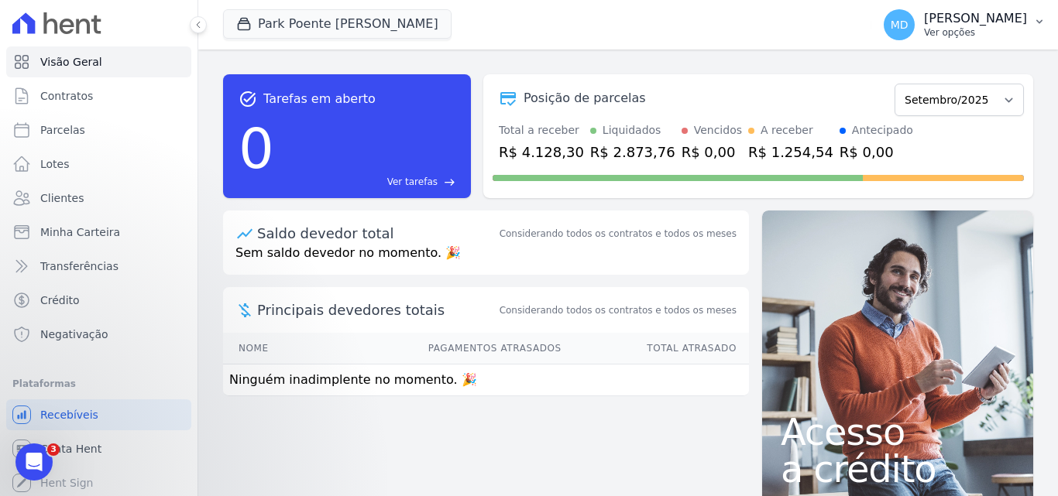
click at [976, 18] on p "[PERSON_NAME]" at bounding box center [975, 18] width 103 height 15
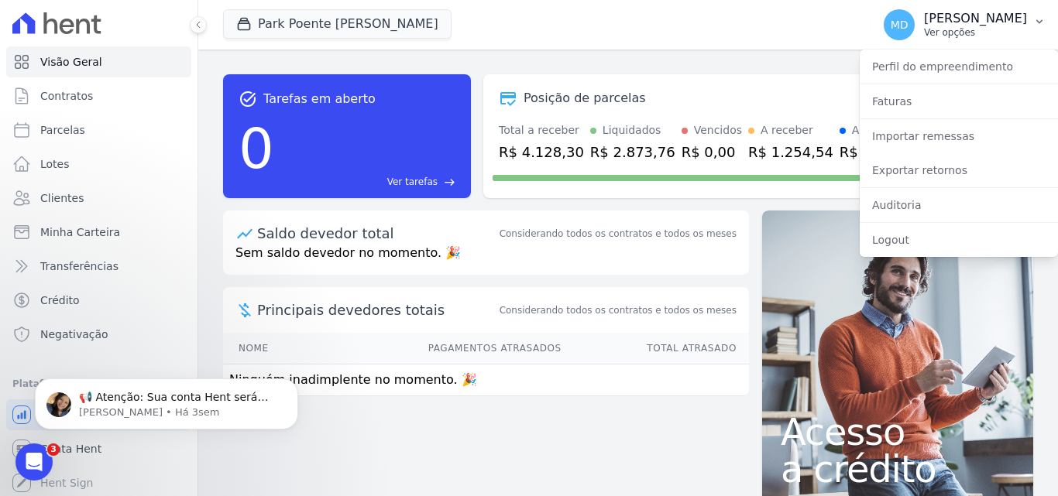
click at [1031, 21] on button "MD [PERSON_NAME] Ver opções" at bounding box center [964, 24] width 187 height 43
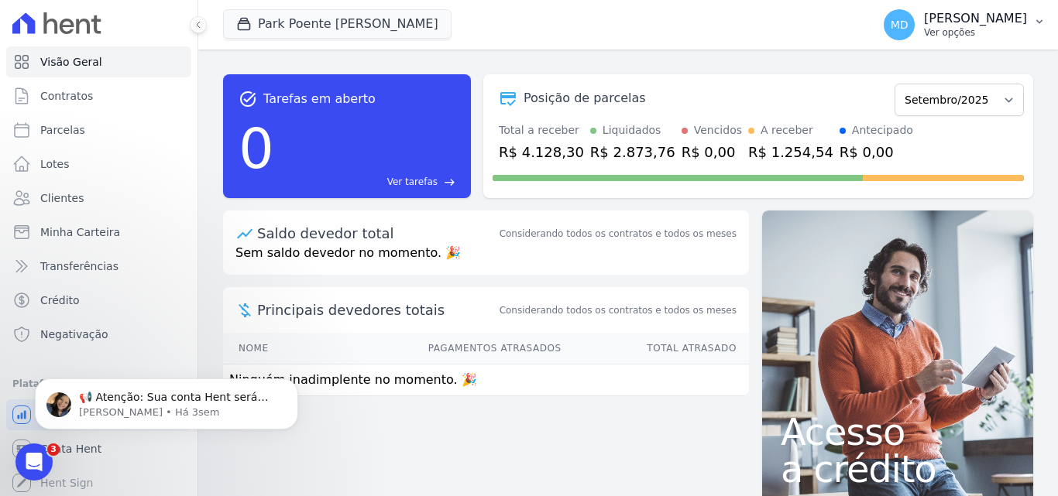
click at [1039, 19] on icon "button" at bounding box center [1039, 21] width 12 height 12
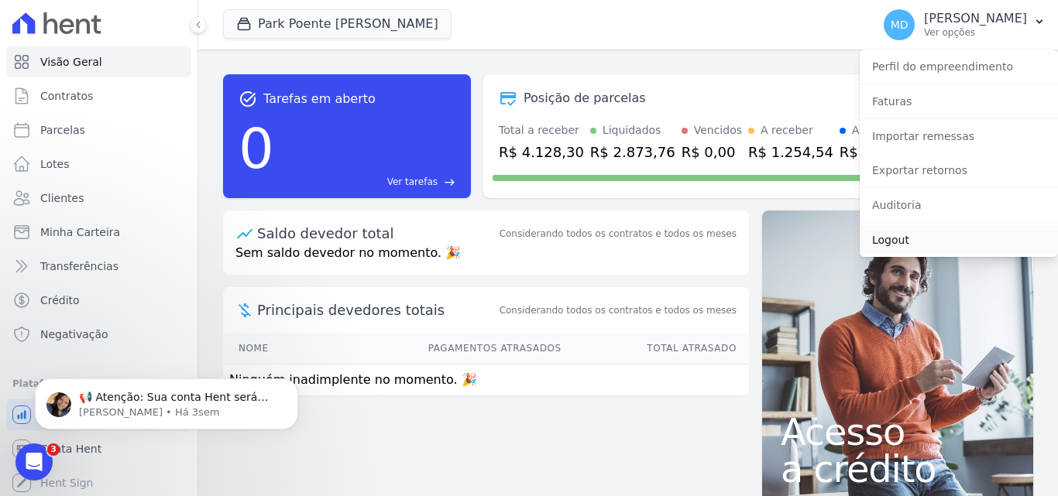
click at [925, 238] on link "Logout" at bounding box center [958, 240] width 198 height 28
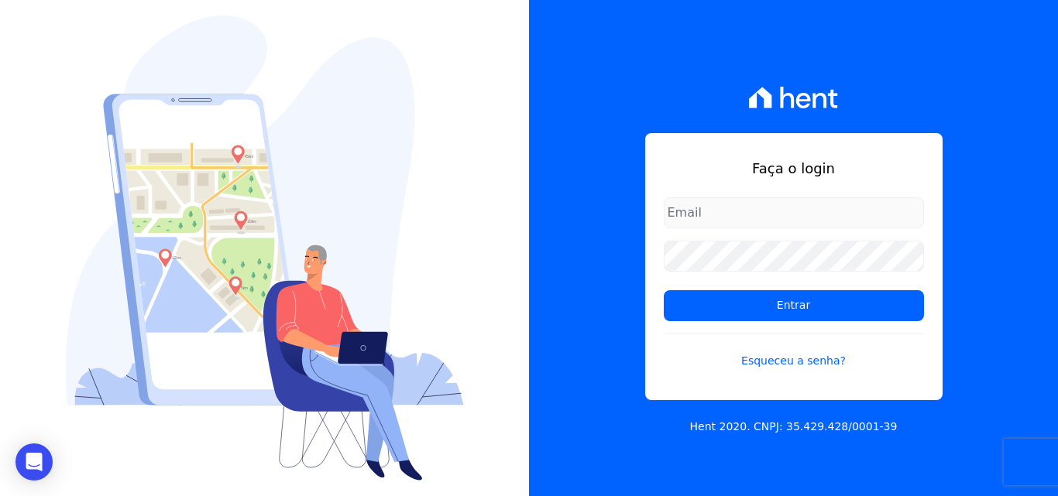
type input "[EMAIL_ADDRESS][DOMAIN_NAME]"
